Goal: Find contact information: Find contact information

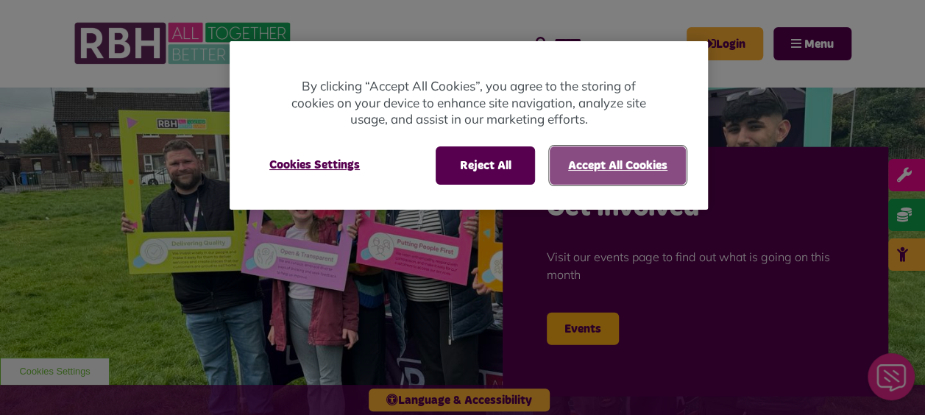
click at [636, 173] on button "Accept All Cookies" at bounding box center [618, 165] width 136 height 38
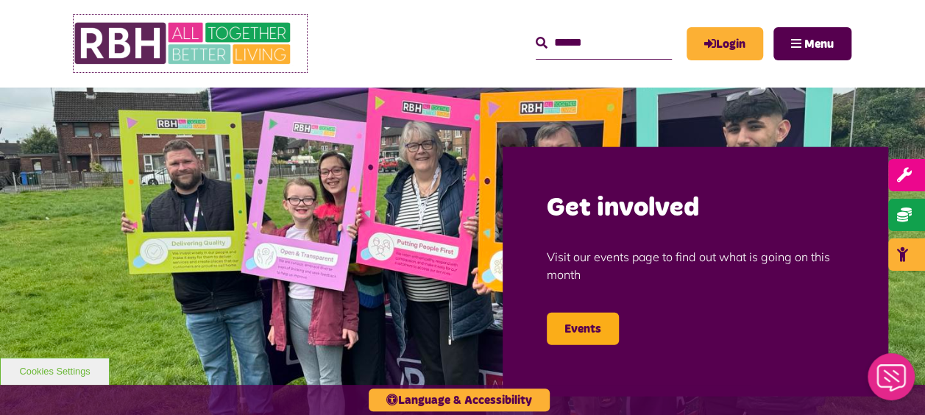
click at [143, 38] on img at bounding box center [184, 43] width 221 height 57
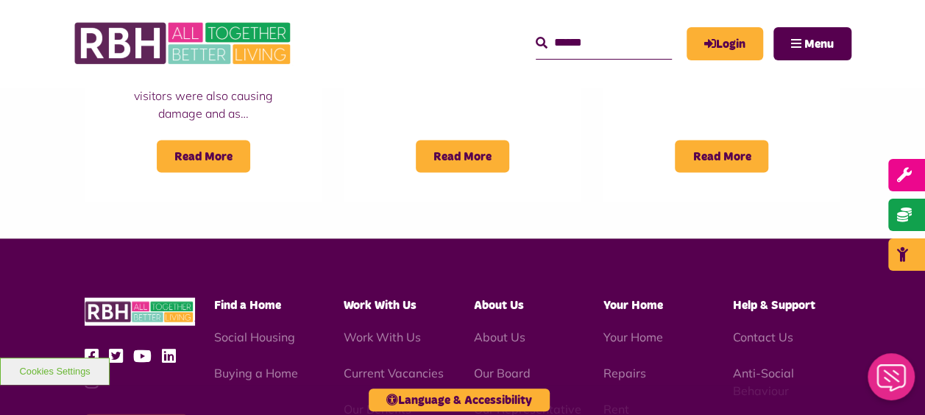
scroll to position [1384, 0]
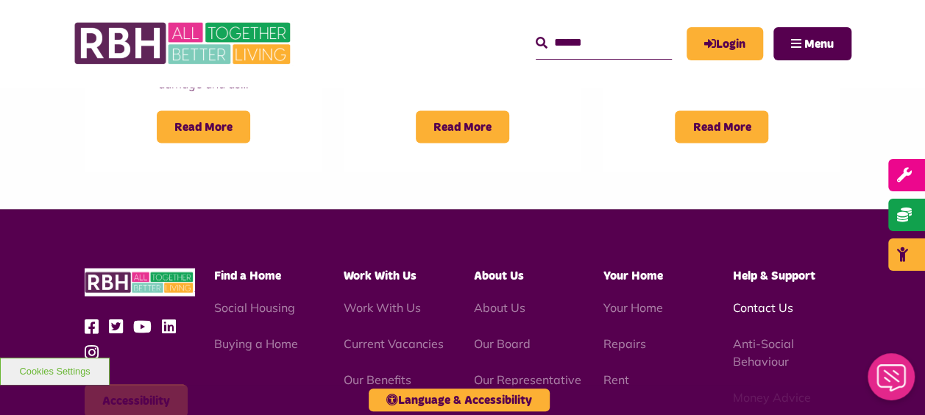
click at [771, 300] on link "Contact Us" at bounding box center [763, 307] width 60 height 15
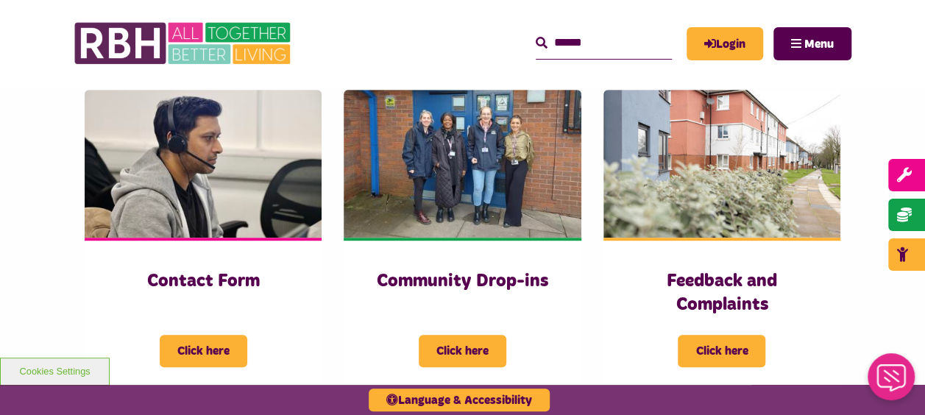
scroll to position [324, 0]
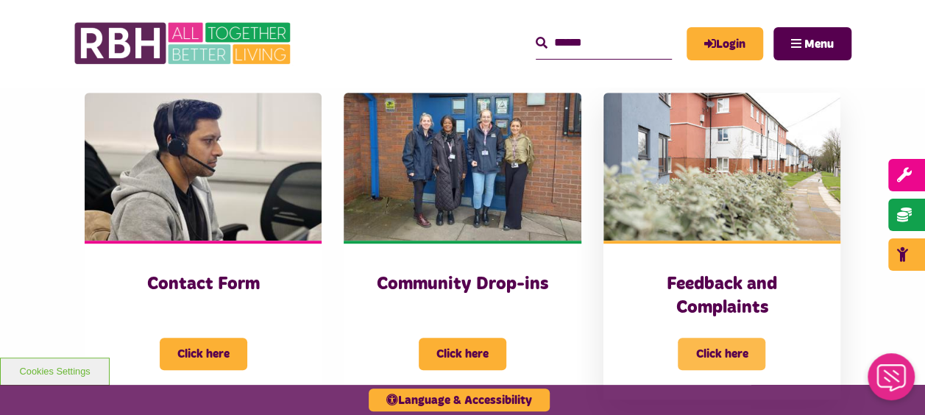
click at [712, 346] on span "Click here" at bounding box center [722, 354] width 88 height 32
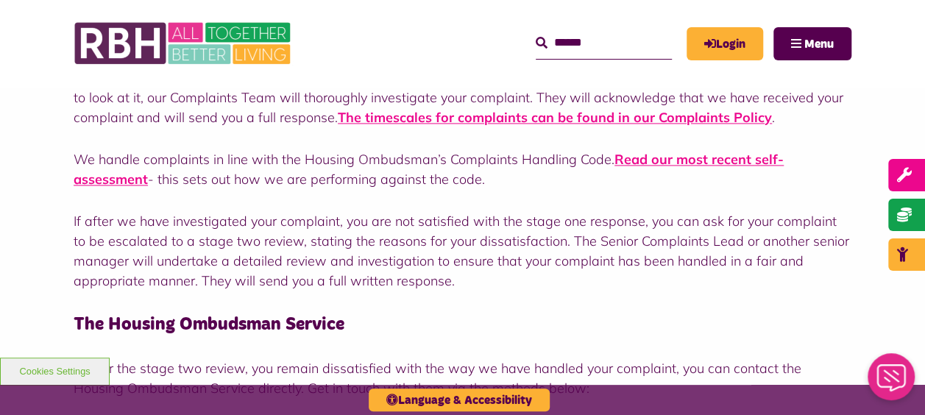
scroll to position [1099, 0]
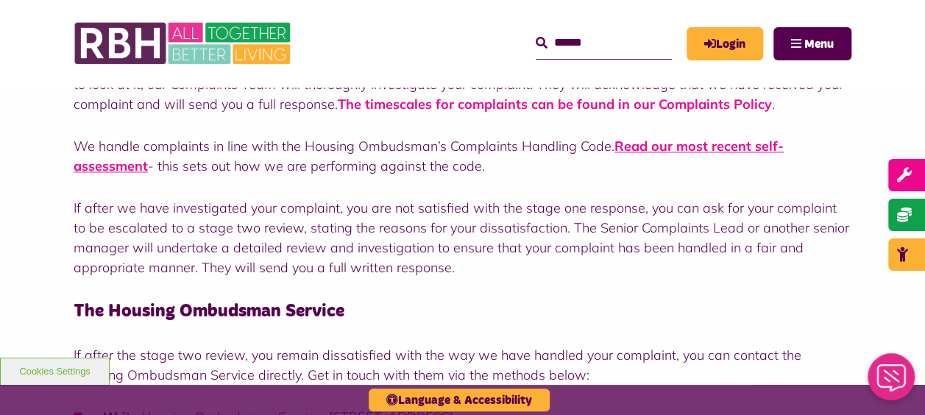
click at [604, 103] on link "The timescales for complaints can be found in our Complaints Policy" at bounding box center [555, 104] width 434 height 17
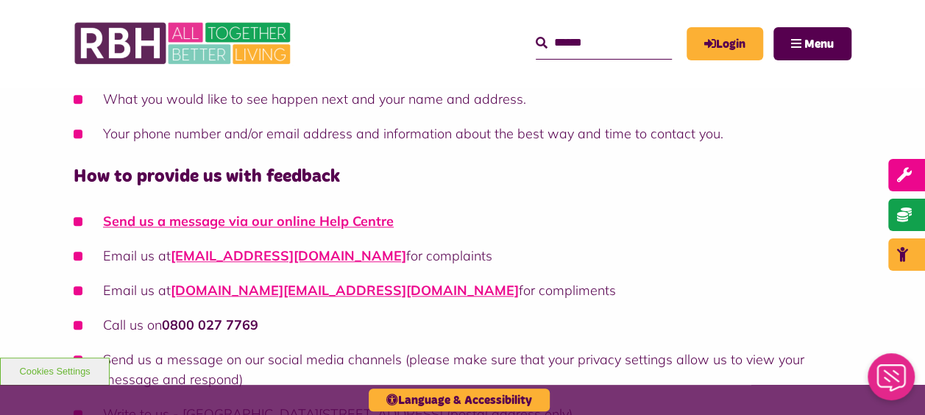
scroll to position [649, 0]
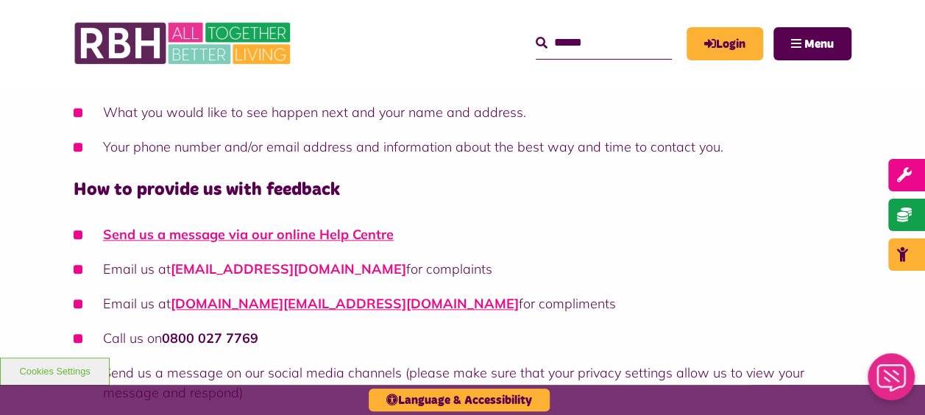
click at [257, 270] on link "[EMAIL_ADDRESS][DOMAIN_NAME]" at bounding box center [289, 269] width 236 height 17
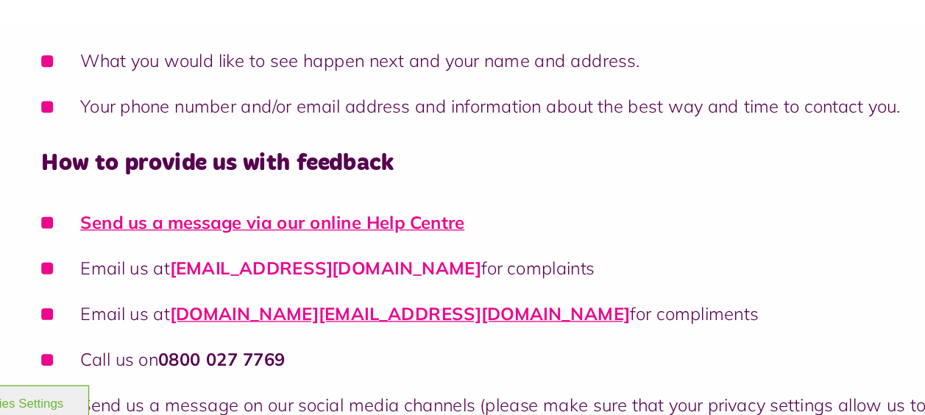
scroll to position [648, 0]
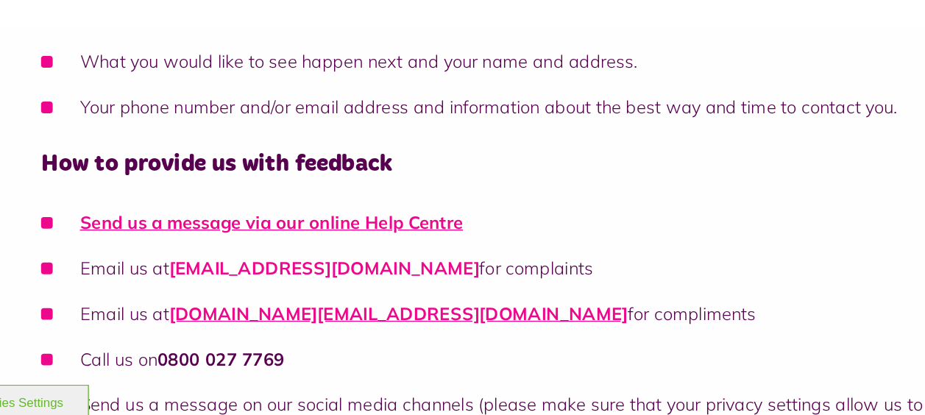
click at [183, 261] on link "[EMAIL_ADDRESS][DOMAIN_NAME]" at bounding box center [289, 269] width 236 height 17
click at [185, 266] on link "[EMAIL_ADDRESS][DOMAIN_NAME]" at bounding box center [289, 269] width 236 height 17
click at [194, 269] on link "[EMAIL_ADDRESS][DOMAIN_NAME]" at bounding box center [289, 269] width 236 height 17
